Goal: Information Seeking & Learning: Learn about a topic

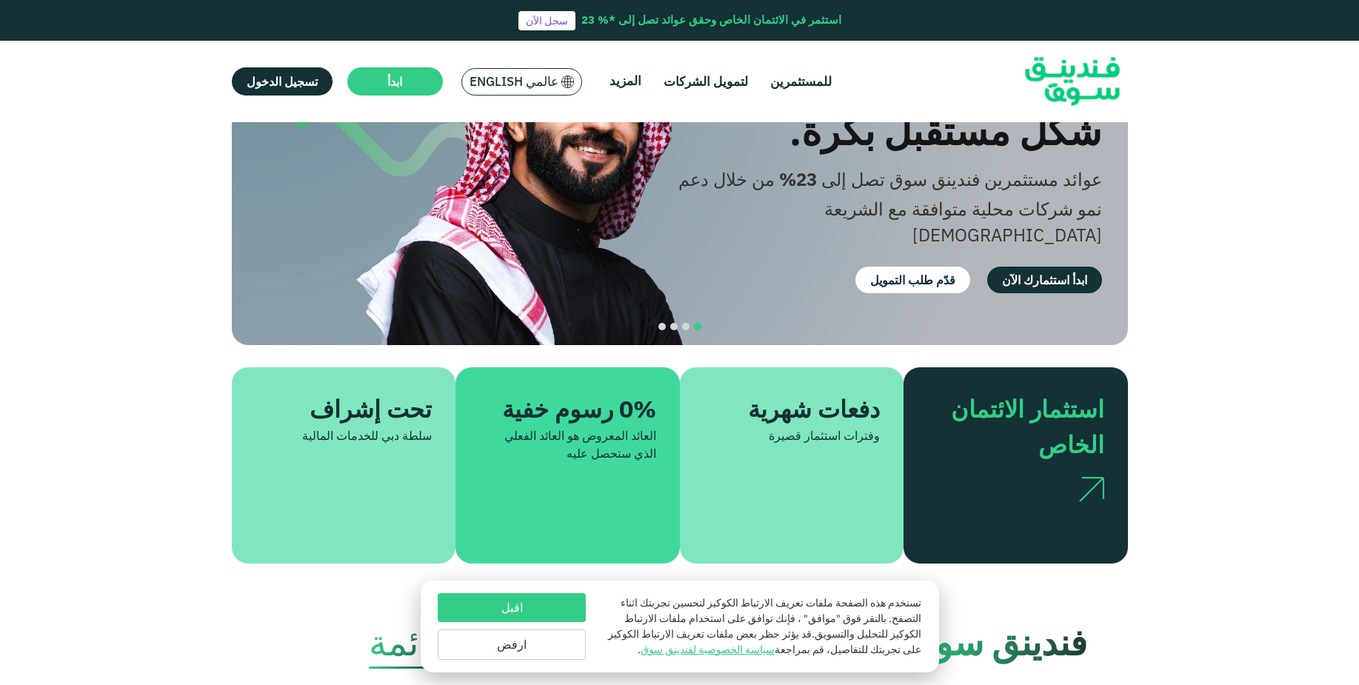
scroll to position [76, 0]
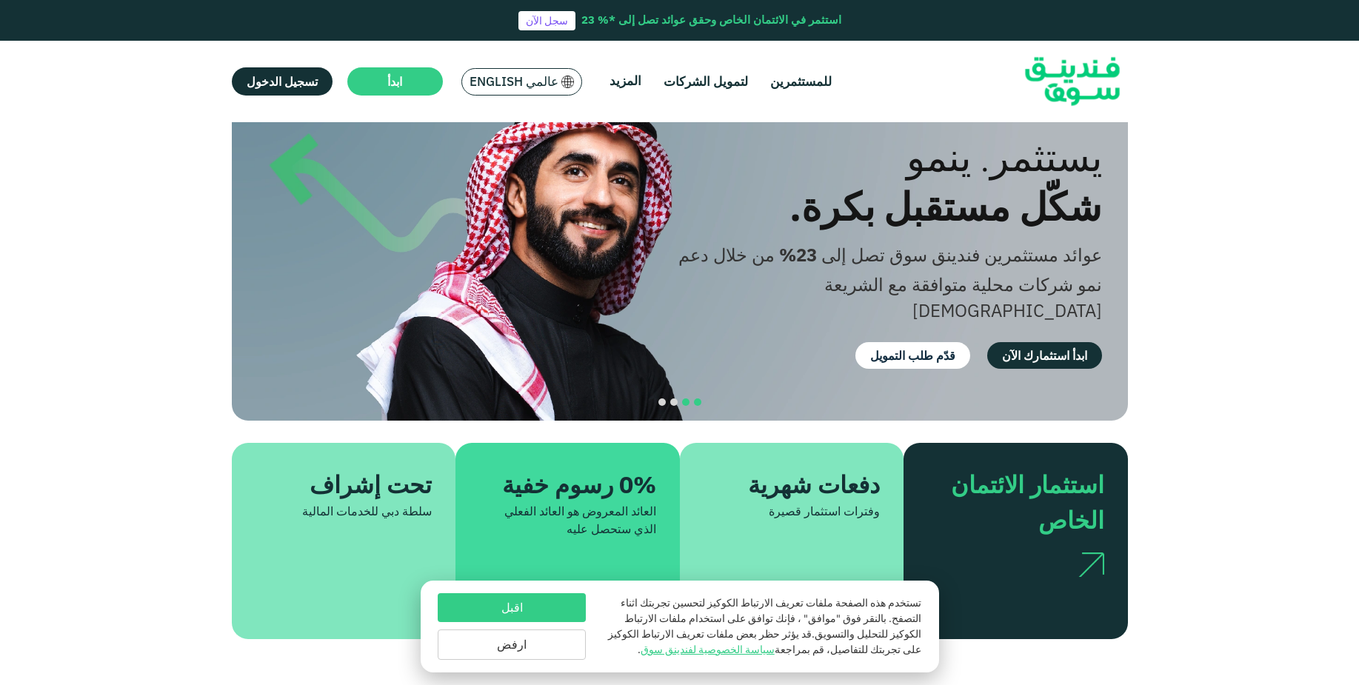
click at [684, 398] on span "navigation" at bounding box center [685, 401] width 7 height 7
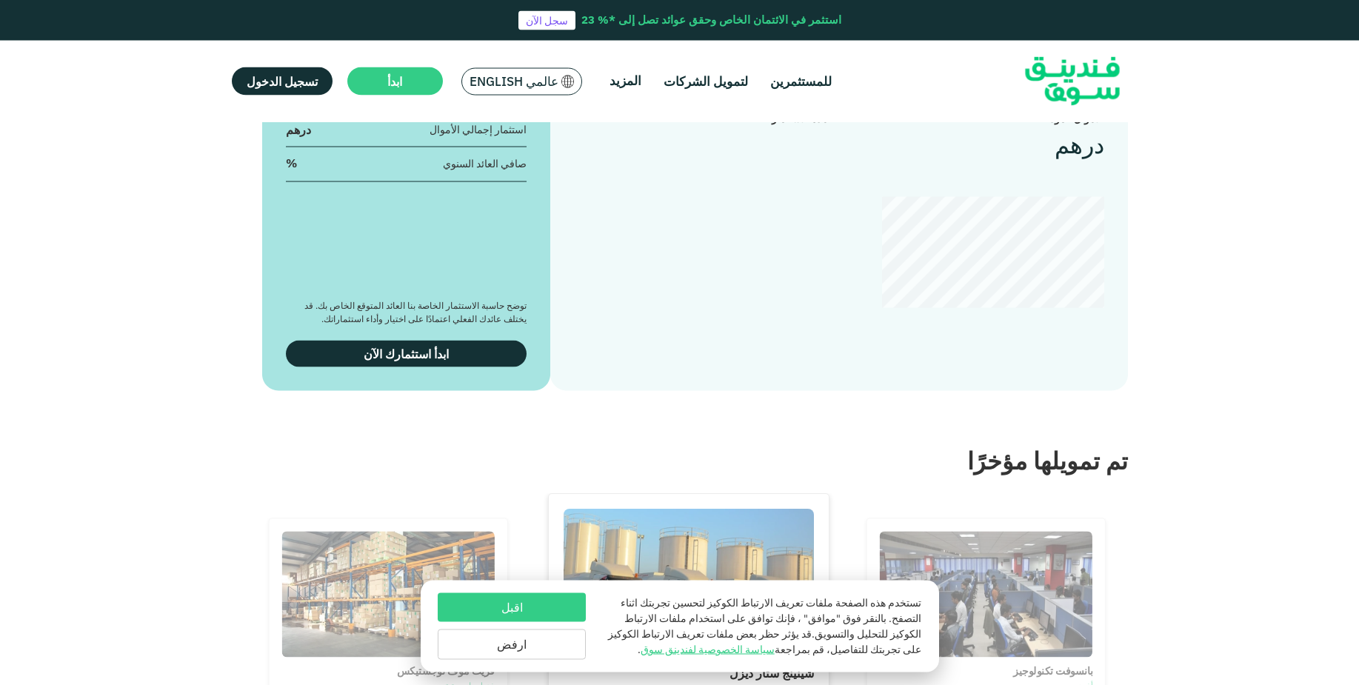
scroll to position [1813, 0]
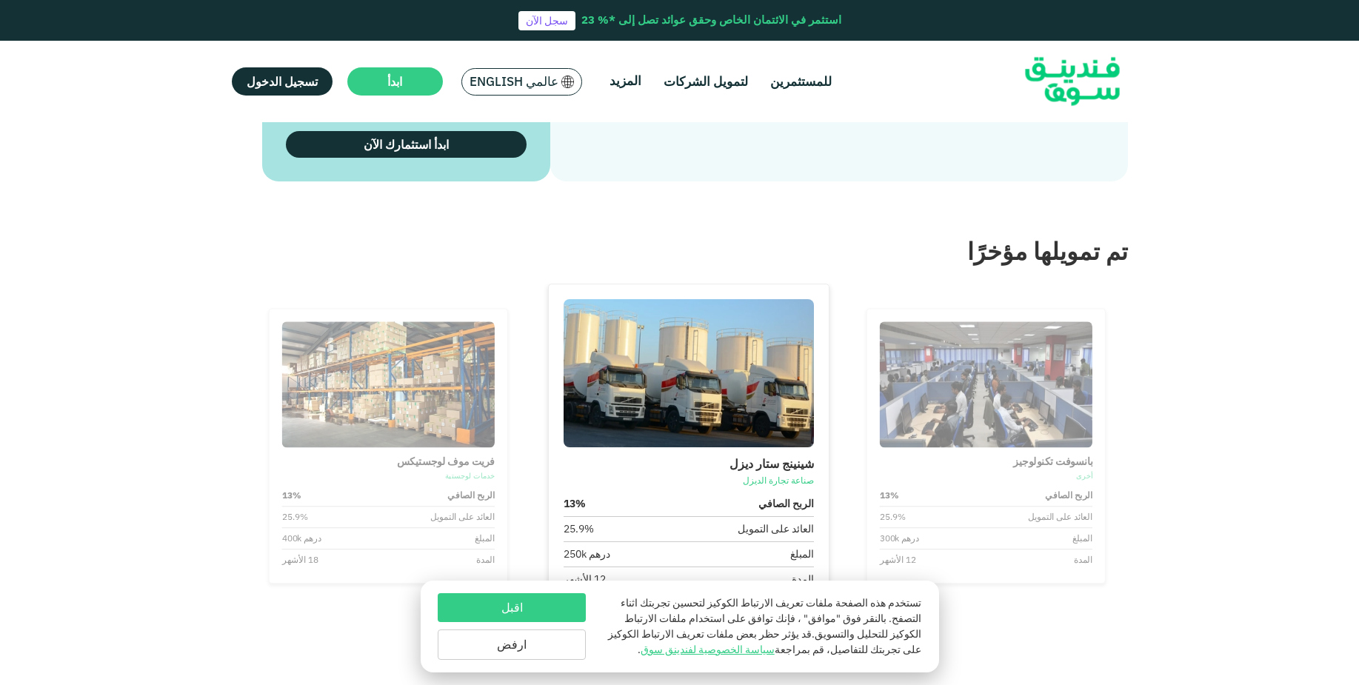
type tc-range-slider "4"
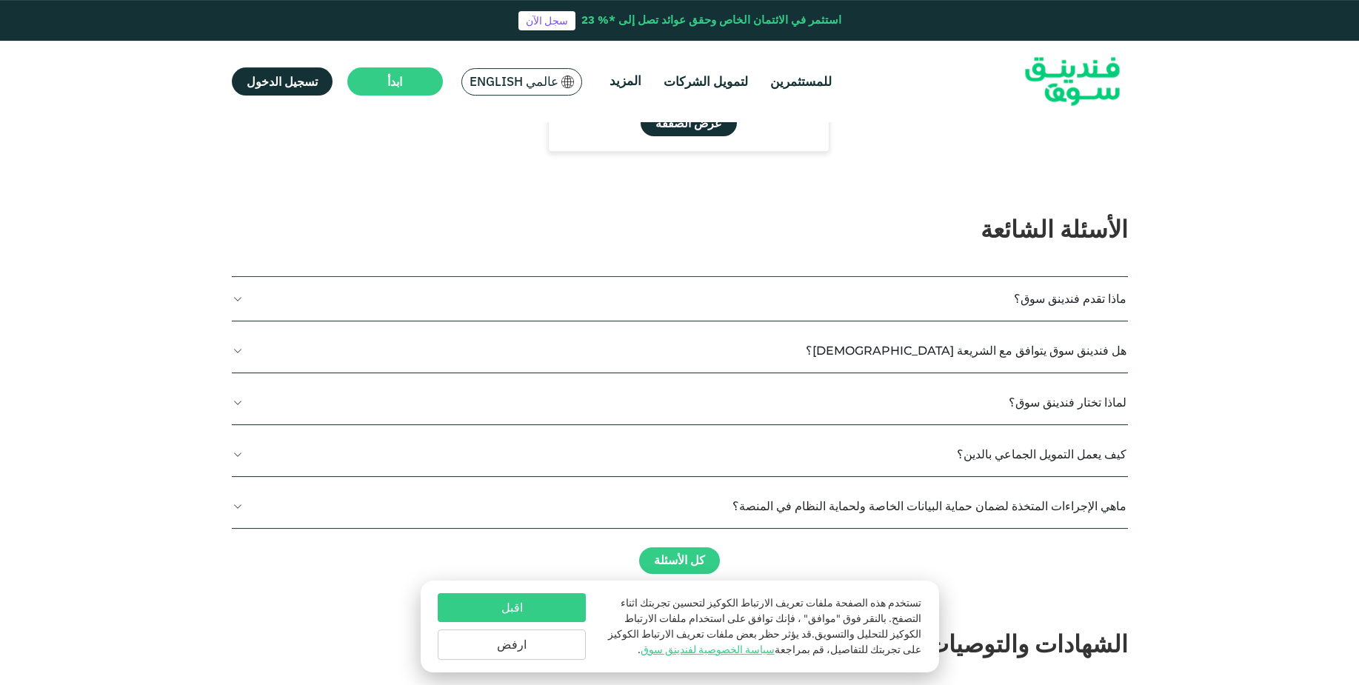
scroll to position [2568, 0]
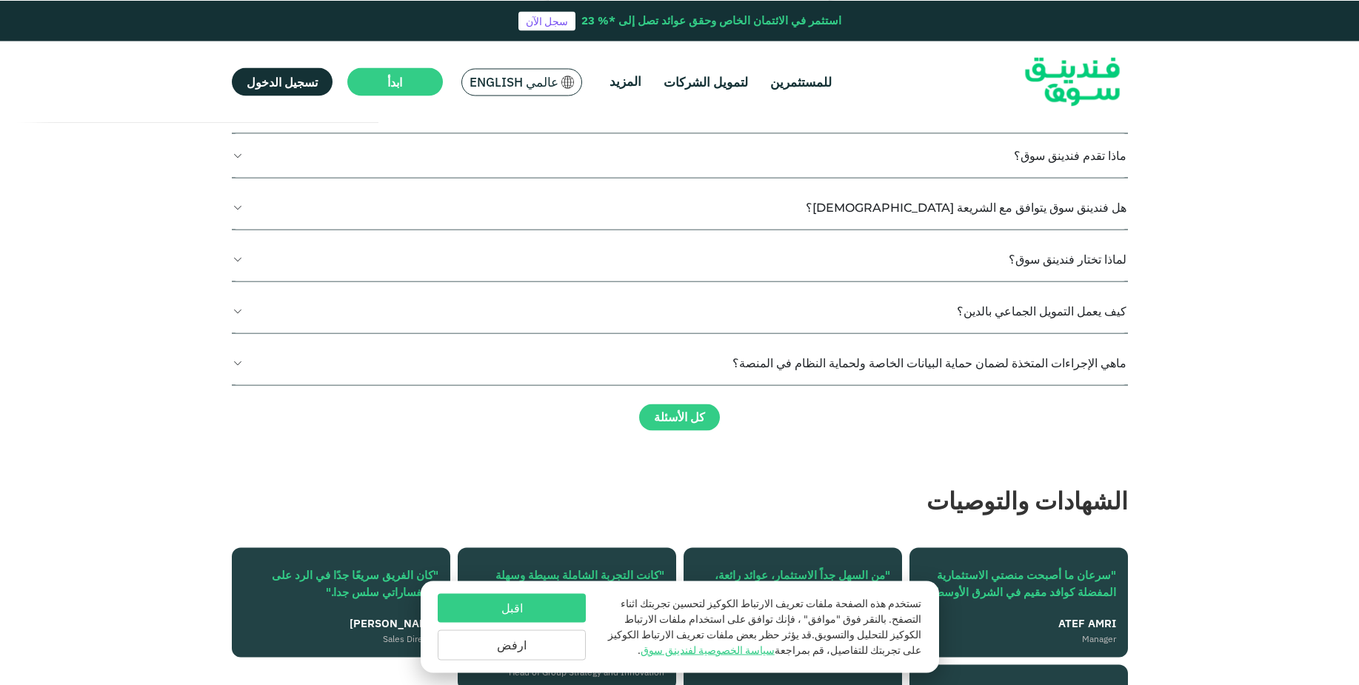
scroll to position [2719, 0]
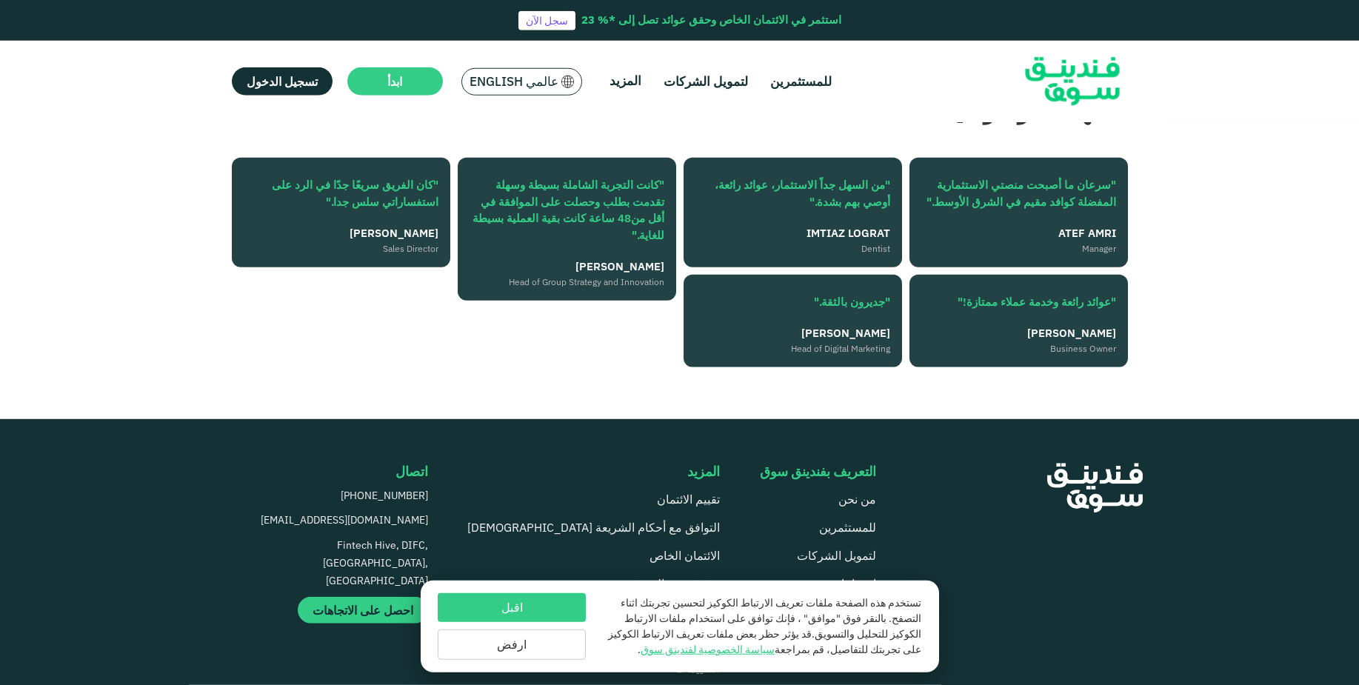
scroll to position [3097, 0]
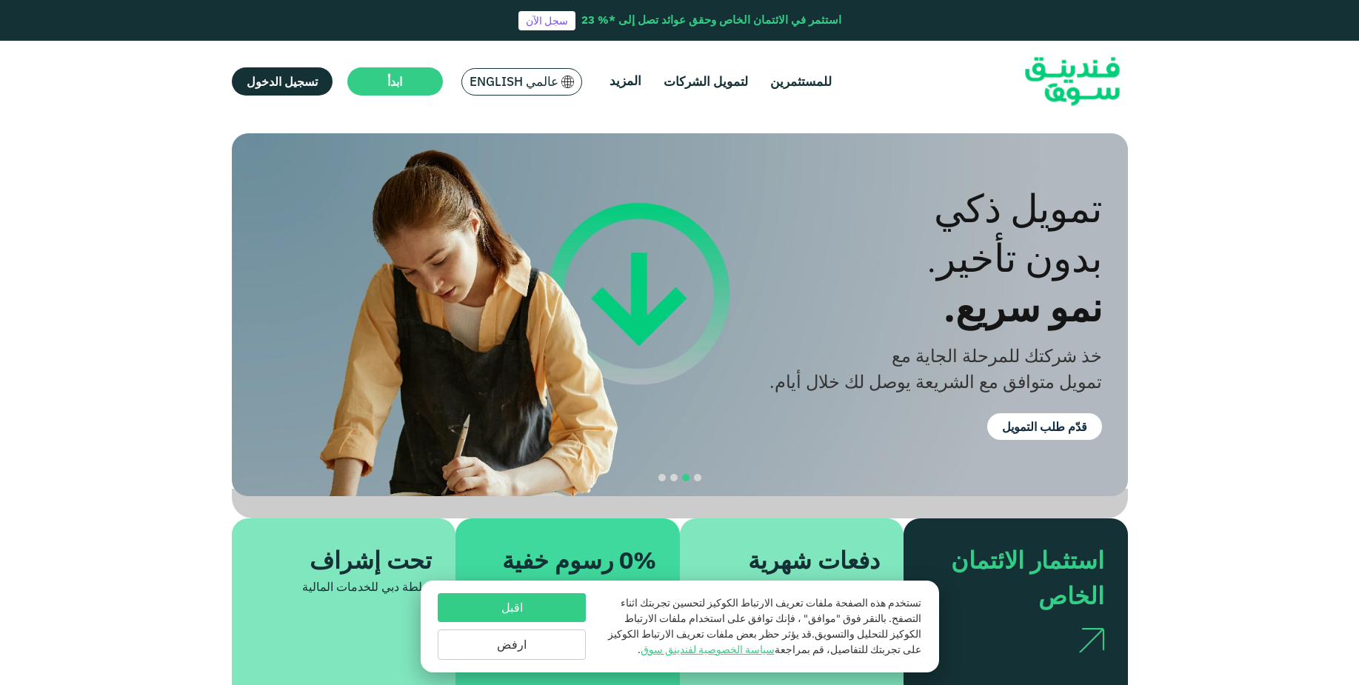
scroll to position [2601, 0]
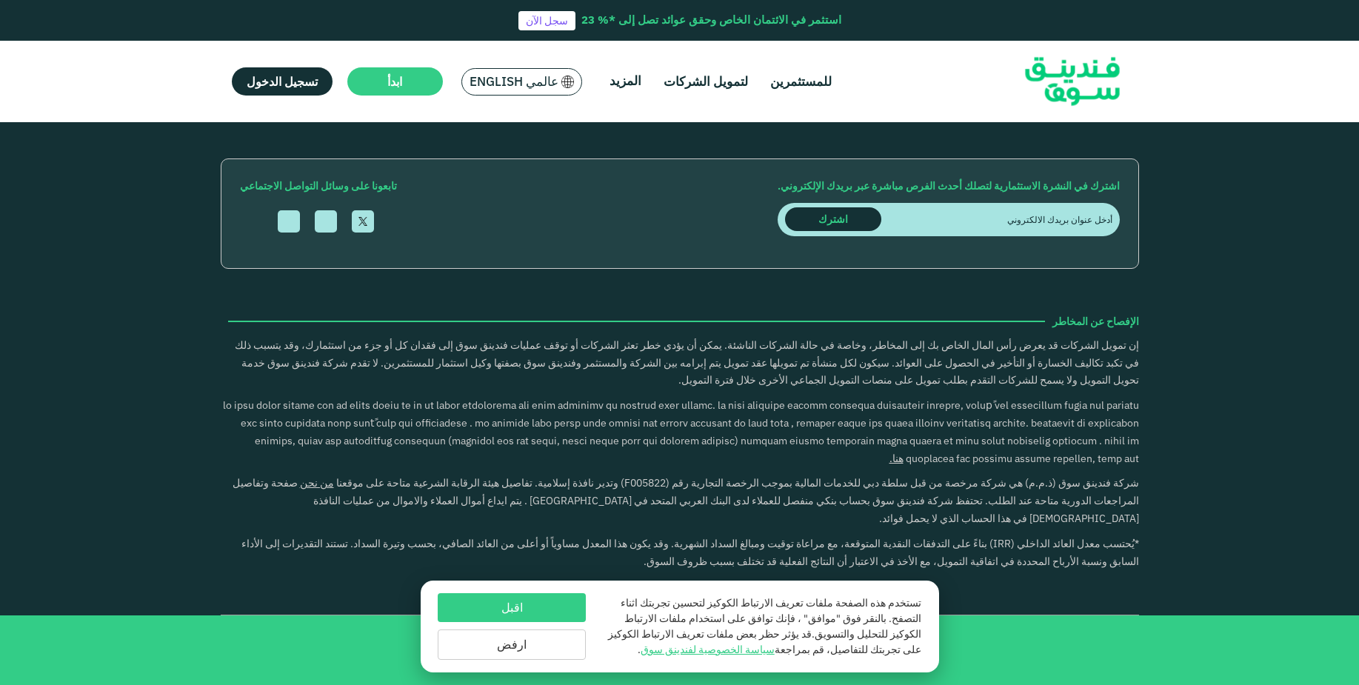
click at [1077, 310] on button "كيف يعمل التمويل الجماعي بالدين؟" at bounding box center [680, 289] width 896 height 44
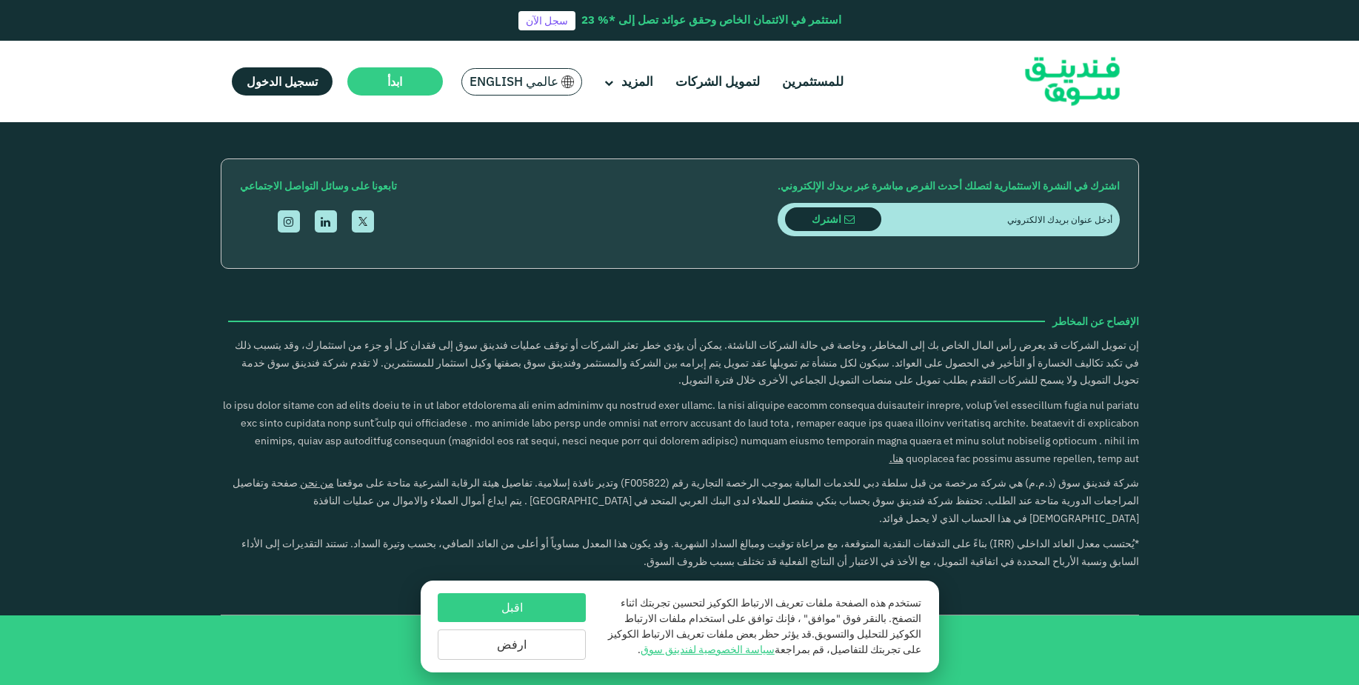
scroll to position [2676, 0]
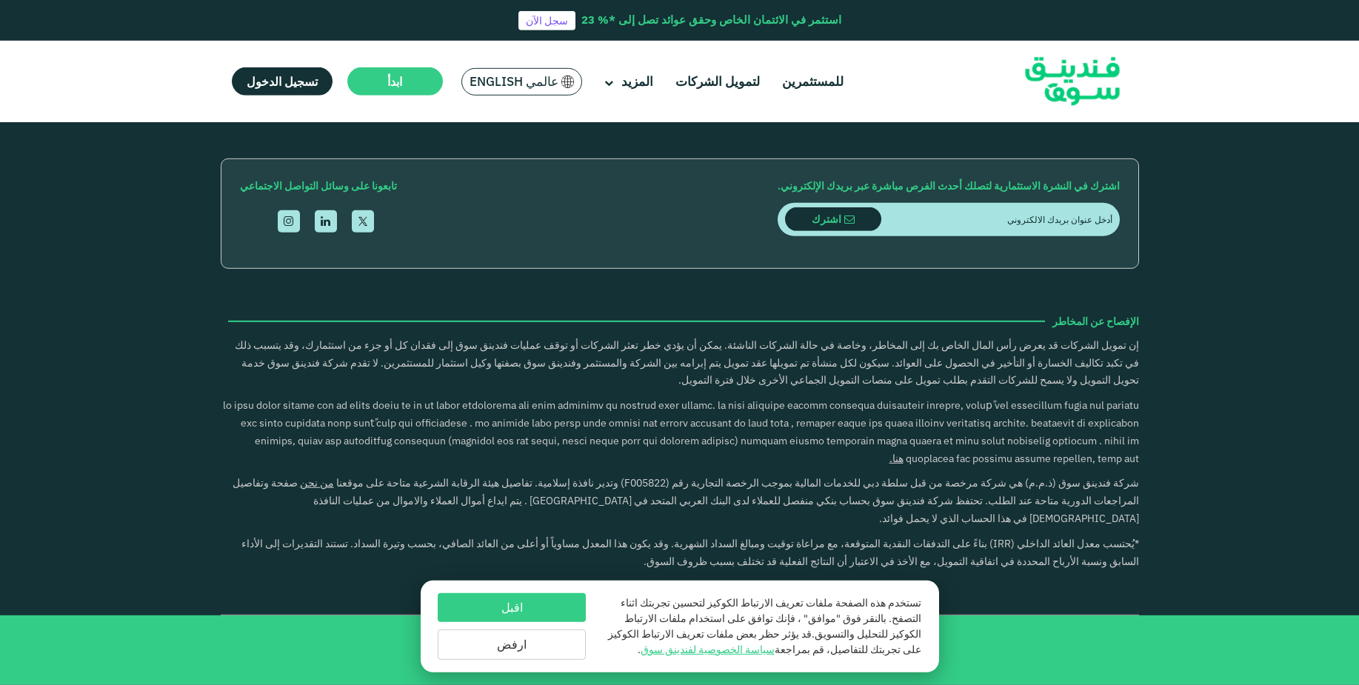
scroll to position [2629, 0]
